Goal: Communication & Community: Answer question/provide support

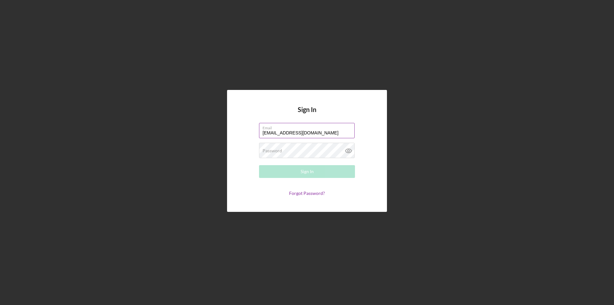
type input "[EMAIL_ADDRESS][DOMAIN_NAME]"
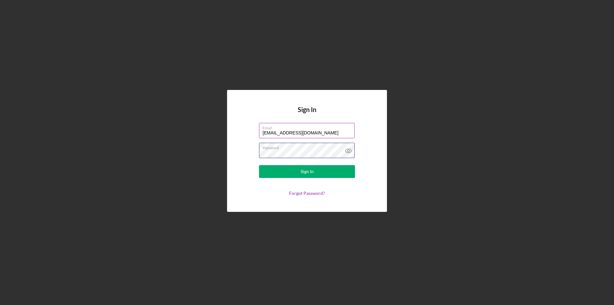
click at [259, 165] on button "Sign In" at bounding box center [307, 171] width 96 height 13
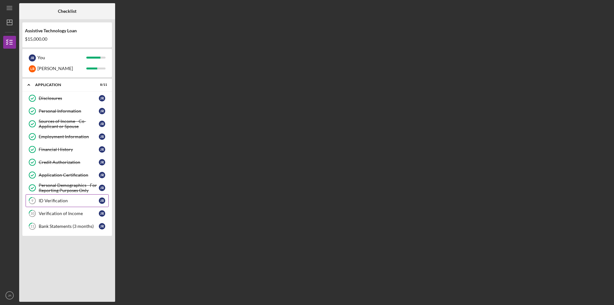
click at [59, 200] on div "ID Verification" at bounding box center [69, 200] width 60 height 5
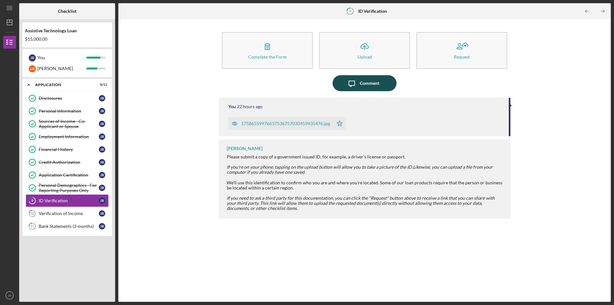
click at [355, 84] on icon "Icon/Message" at bounding box center [351, 83] width 16 height 16
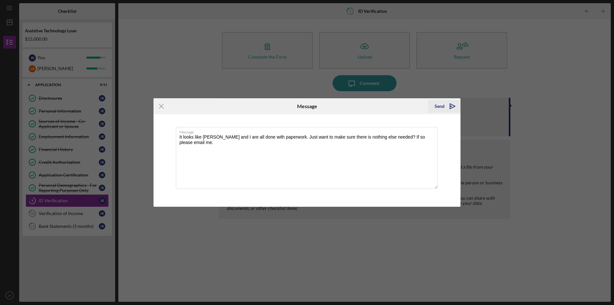
type textarea "It looks like [PERSON_NAME] and I are all done with paperwork. Just want to mak…"
click at [452, 104] on icon "Icon/icon-invite-send" at bounding box center [452, 106] width 16 height 16
